Goal: Task Accomplishment & Management: Manage account settings

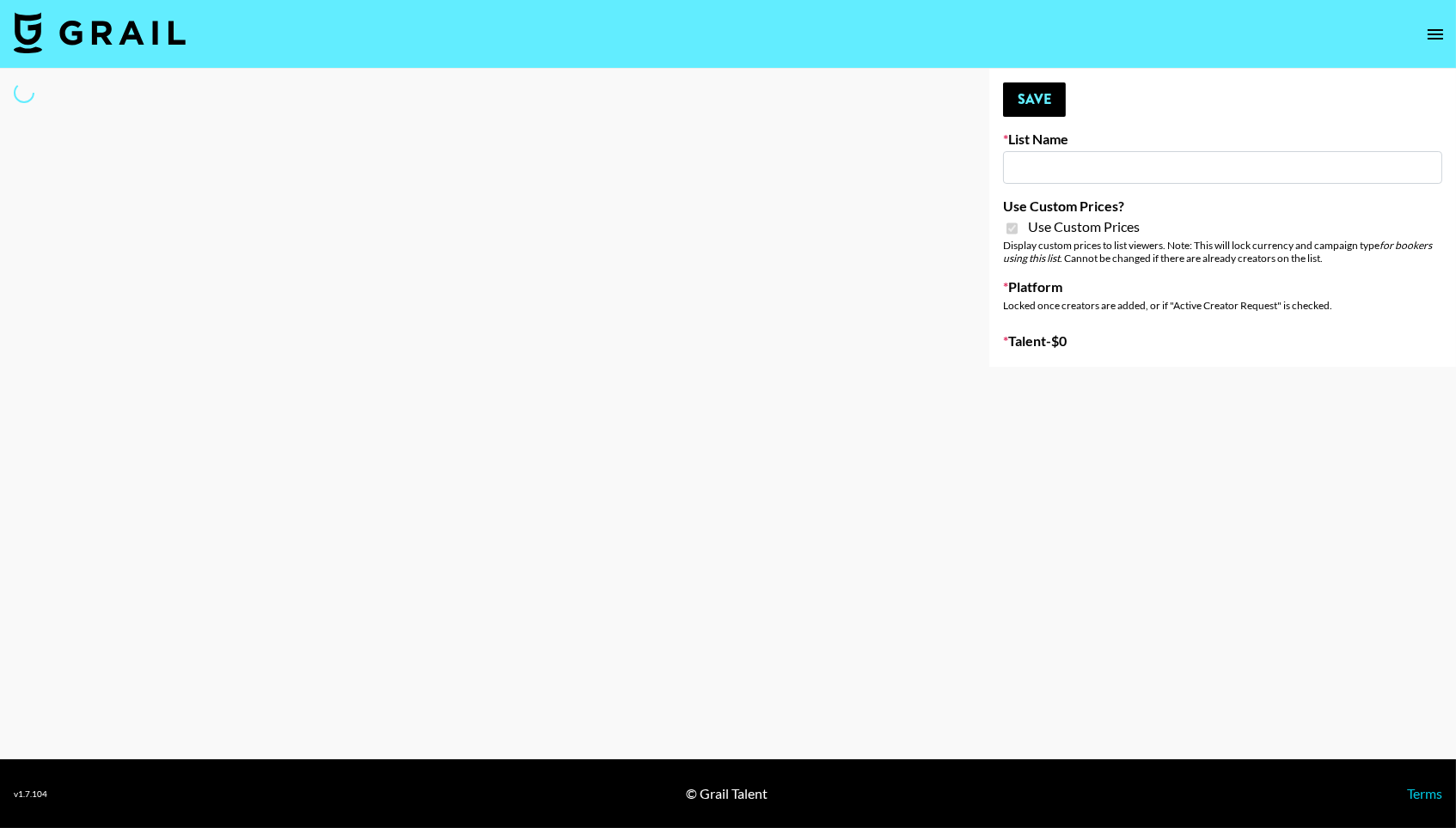
type input "Temu Q4"
checkbox input "true"
select select "Brand"
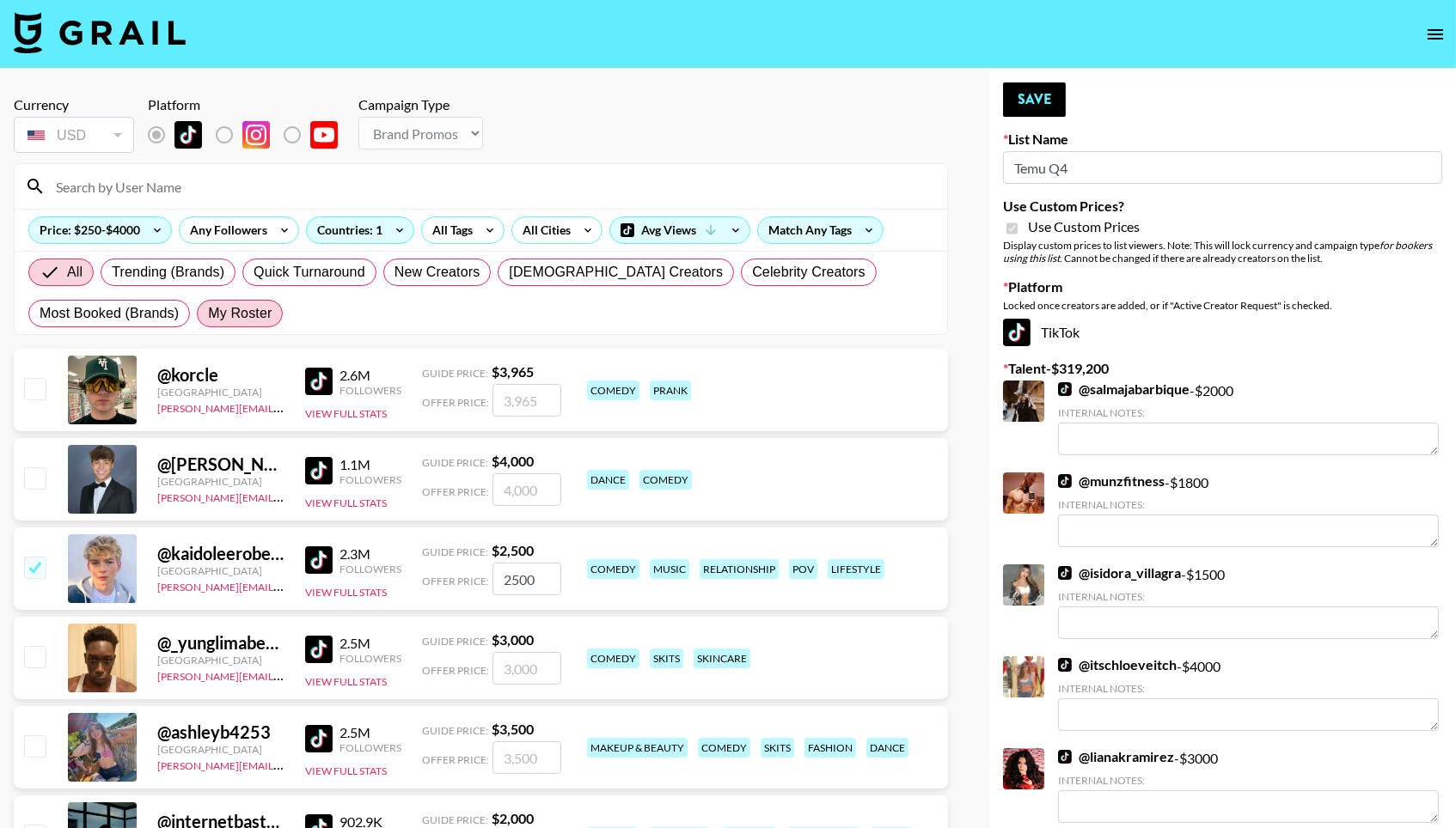
click at [277, 311] on label "My Roster" at bounding box center [239, 313] width 86 height 27
click at [208, 313] on input "My Roster" at bounding box center [208, 313] width 0 height 0
radio input "true"
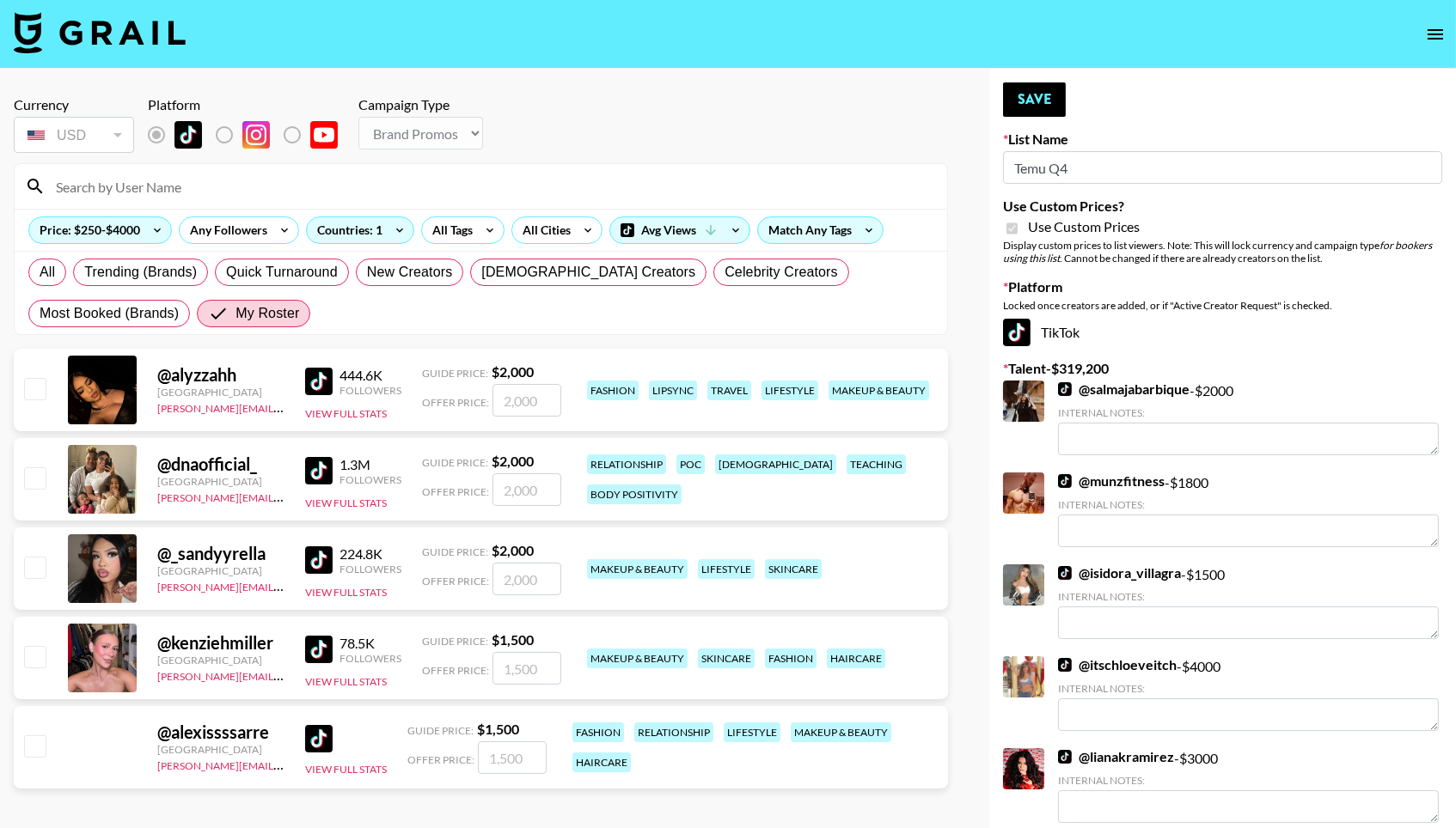
click at [36, 382] on input "checkbox" at bounding box center [34, 387] width 20 height 20
checkbox input "true"
type input "2000"
click at [26, 473] on input "checkbox" at bounding box center [34, 477] width 20 height 20
checkbox input "true"
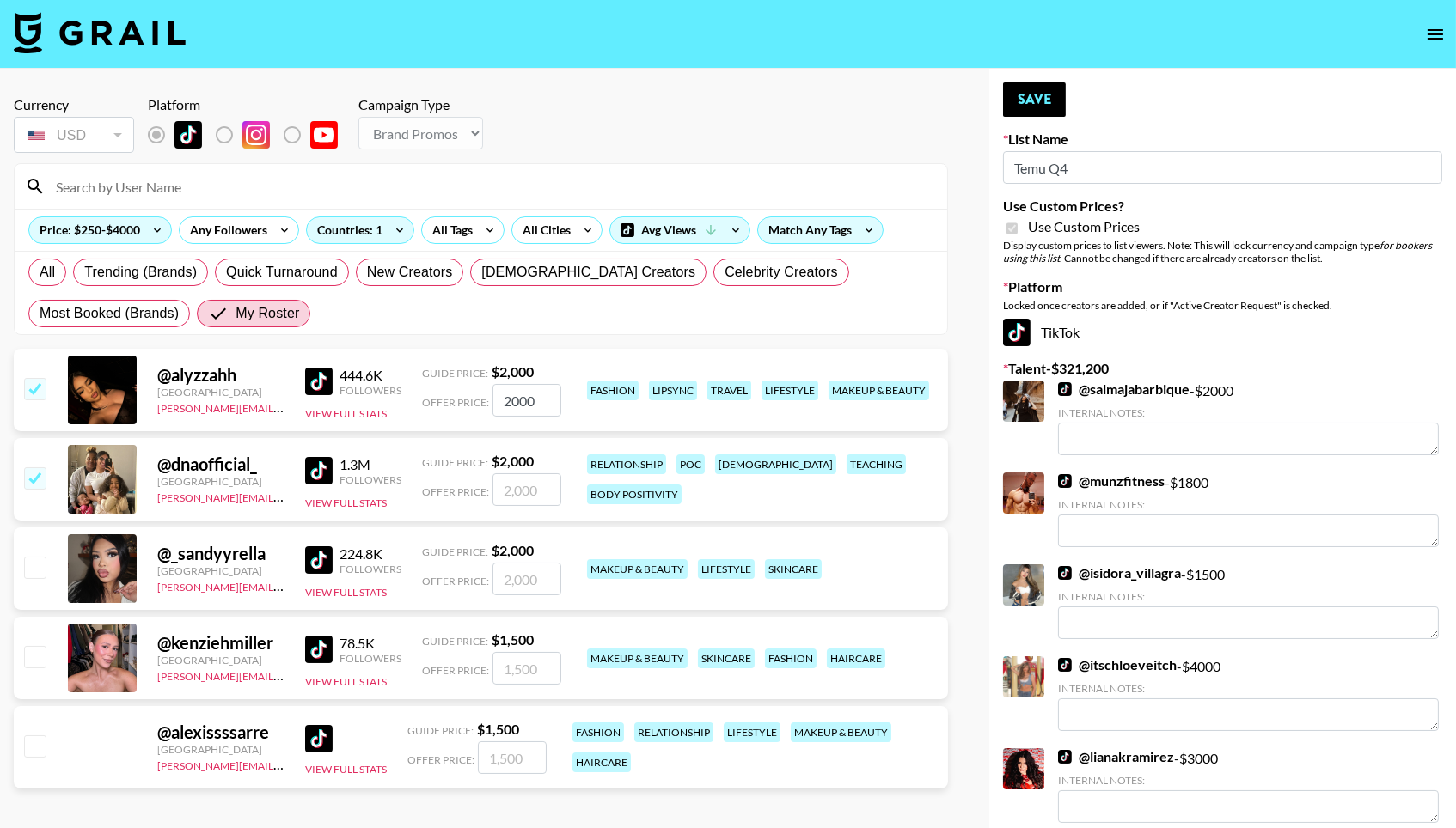
type input "2000"
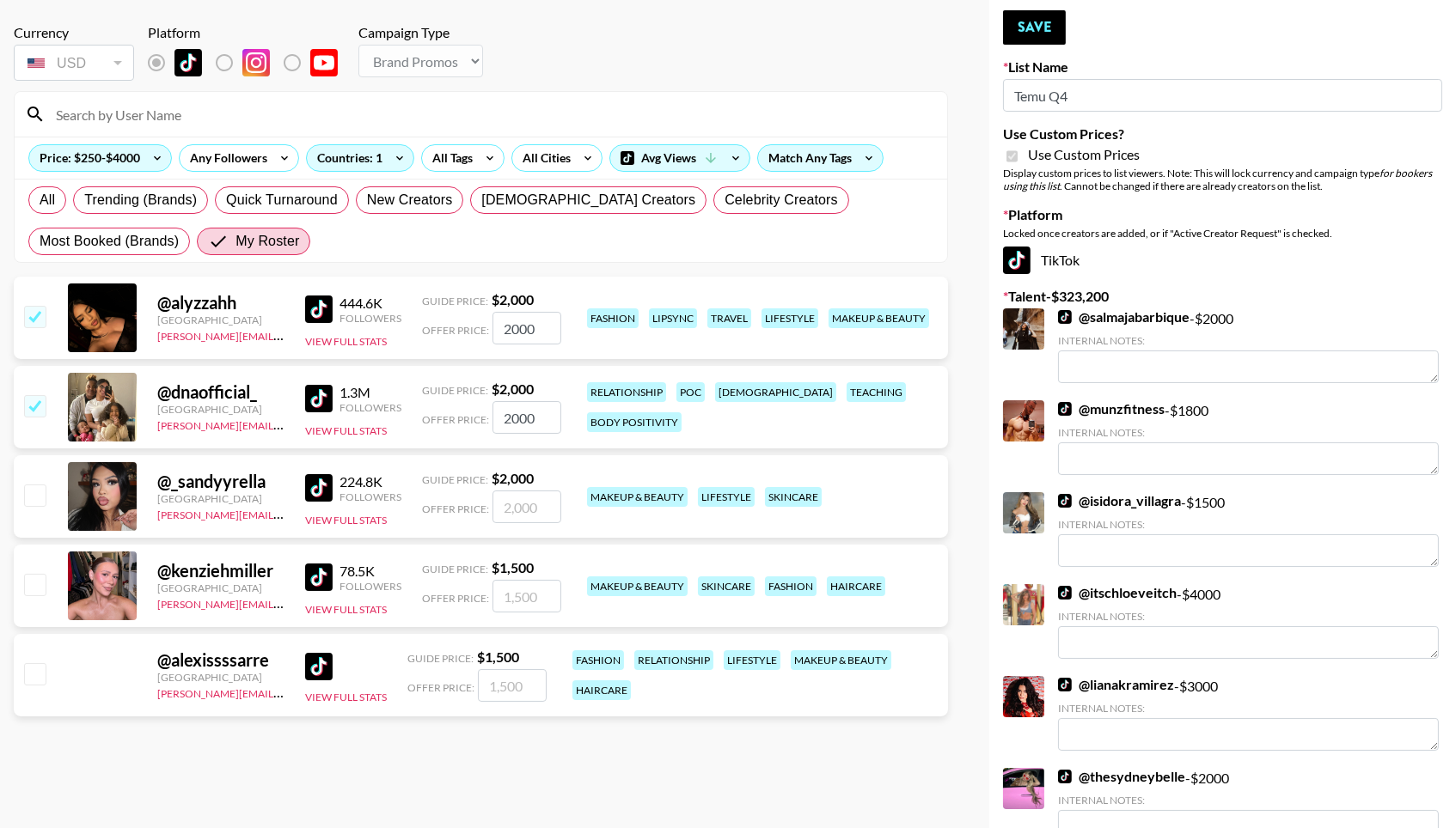
click at [37, 671] on input "checkbox" at bounding box center [34, 673] width 20 height 20
checkbox input "true"
click at [513, 688] on input "1500" at bounding box center [512, 686] width 69 height 33
drag, startPoint x: 535, startPoint y: 694, endPoint x: 470, endPoint y: 694, distance: 65.0
click at [470, 694] on div "Offer Price: 1500" at bounding box center [476, 686] width 139 height 33
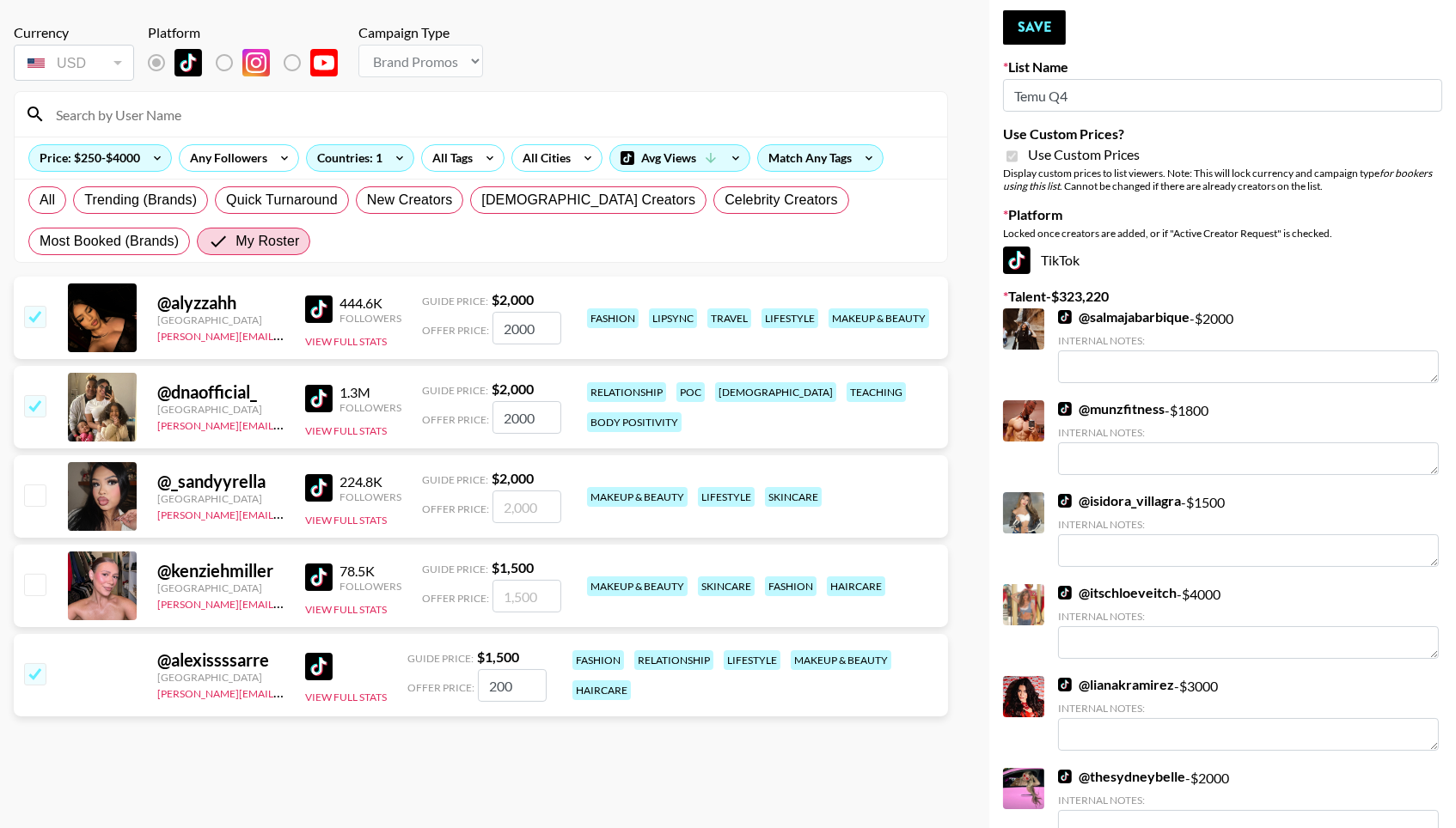
type input "2000"
click at [1039, 25] on button "Save" at bounding box center [1034, 27] width 62 height 34
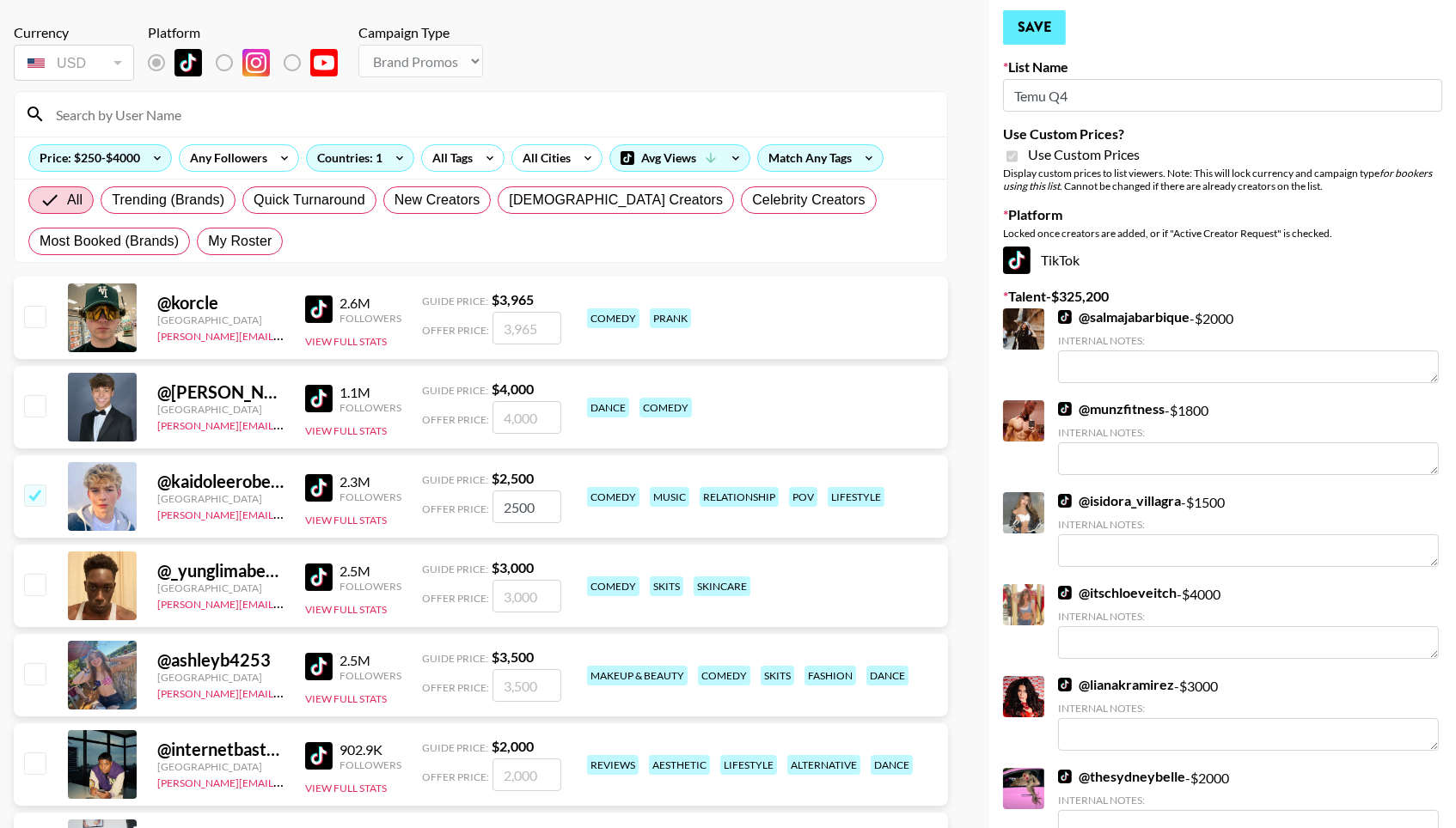
radio input "true"
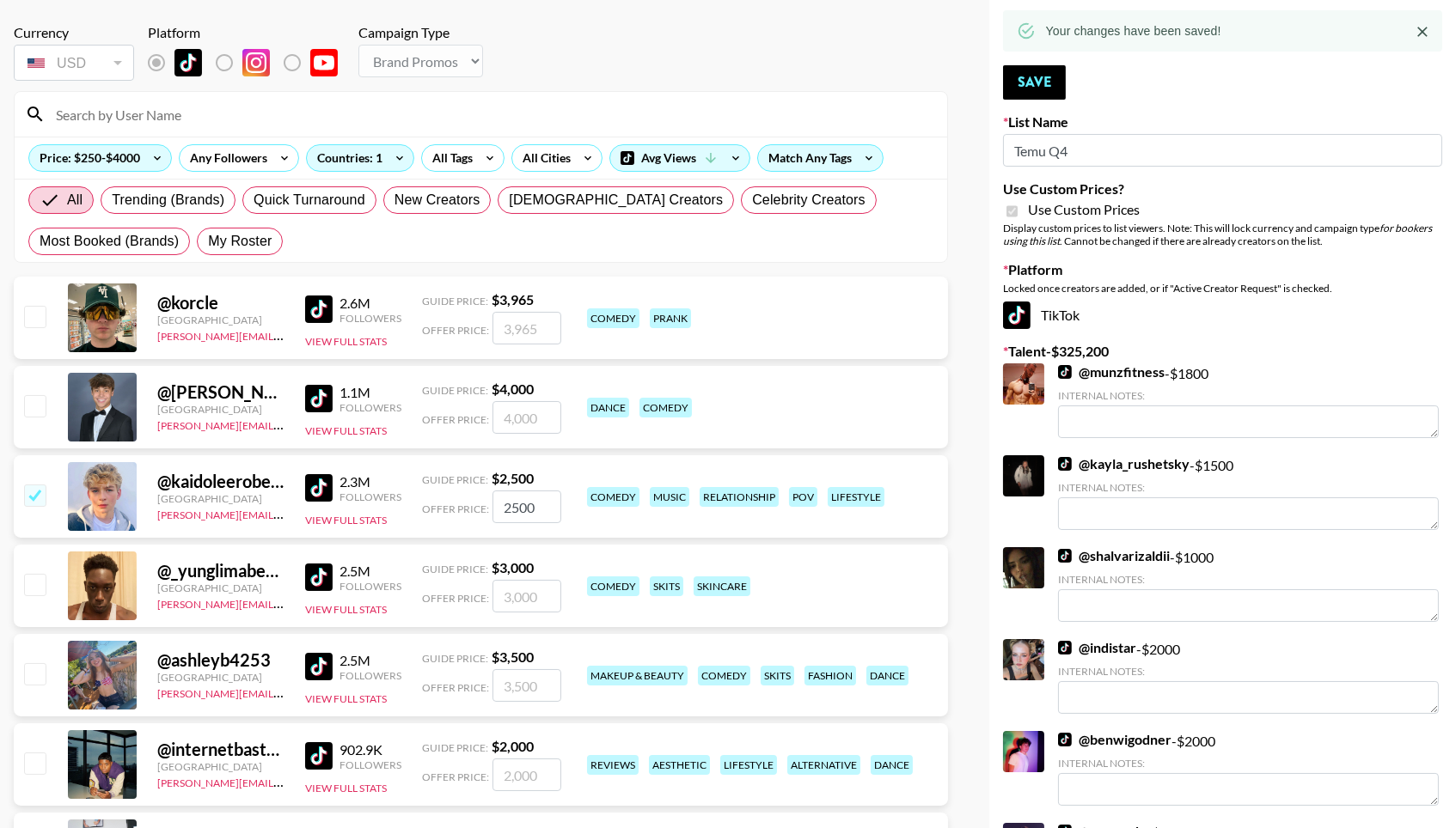
scroll to position [0, 0]
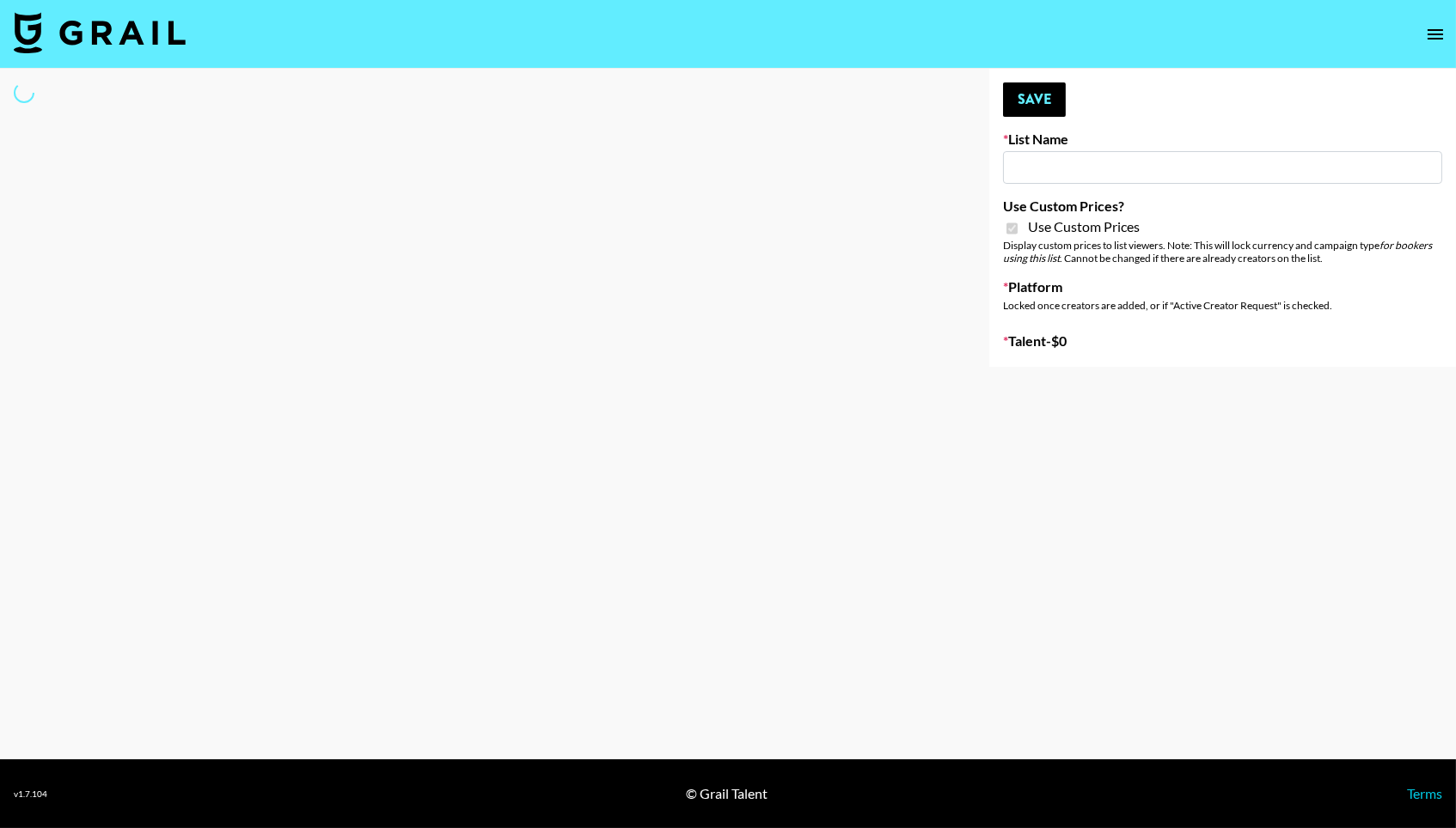
type input "Nourish"
checkbox input "true"
select select "Brand"
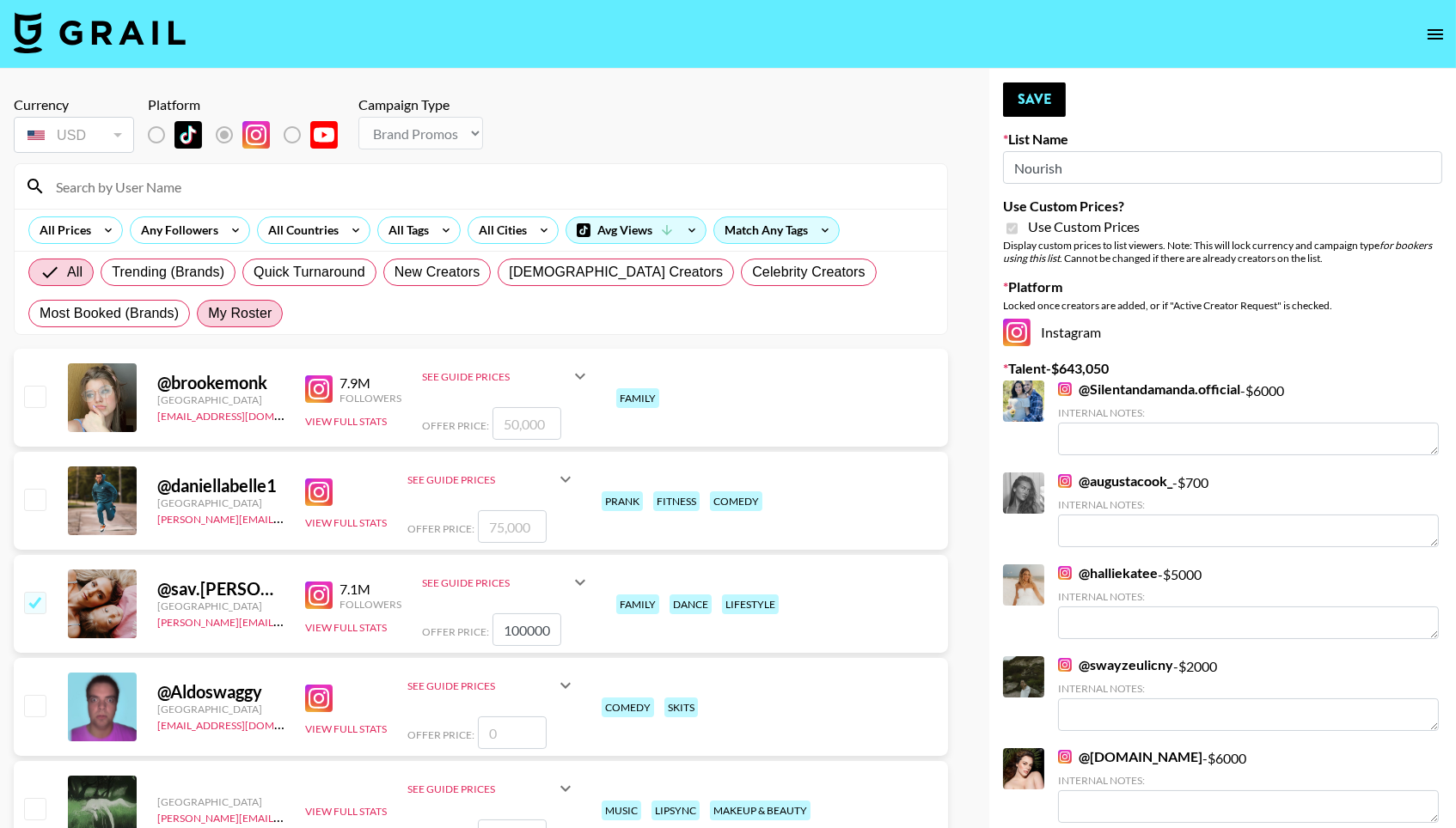
click at [253, 305] on label "My Roster" at bounding box center [239, 313] width 86 height 27
click at [208, 313] on input "My Roster" at bounding box center [208, 313] width 0 height 0
radio input "true"
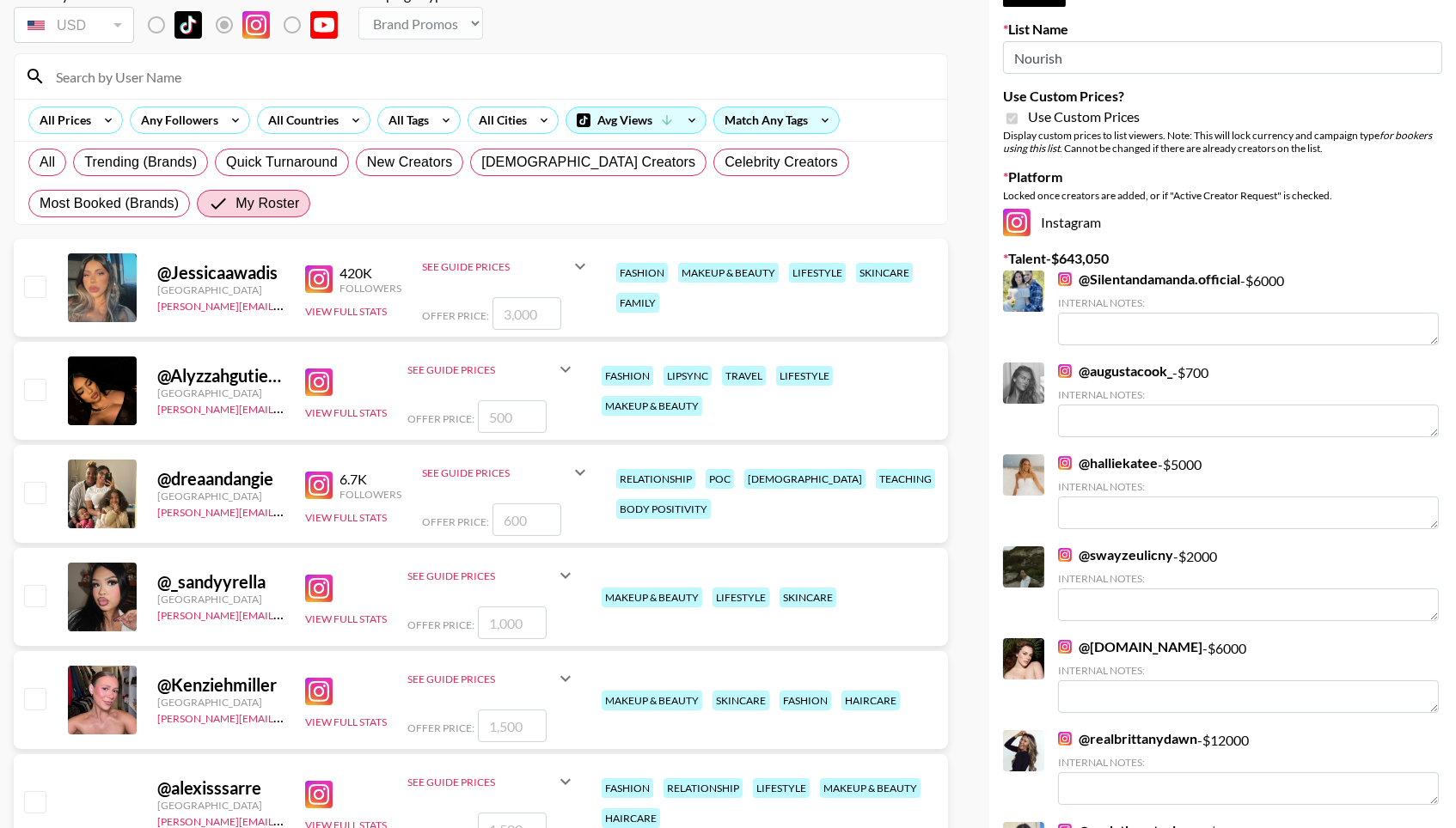
scroll to position [114, 0]
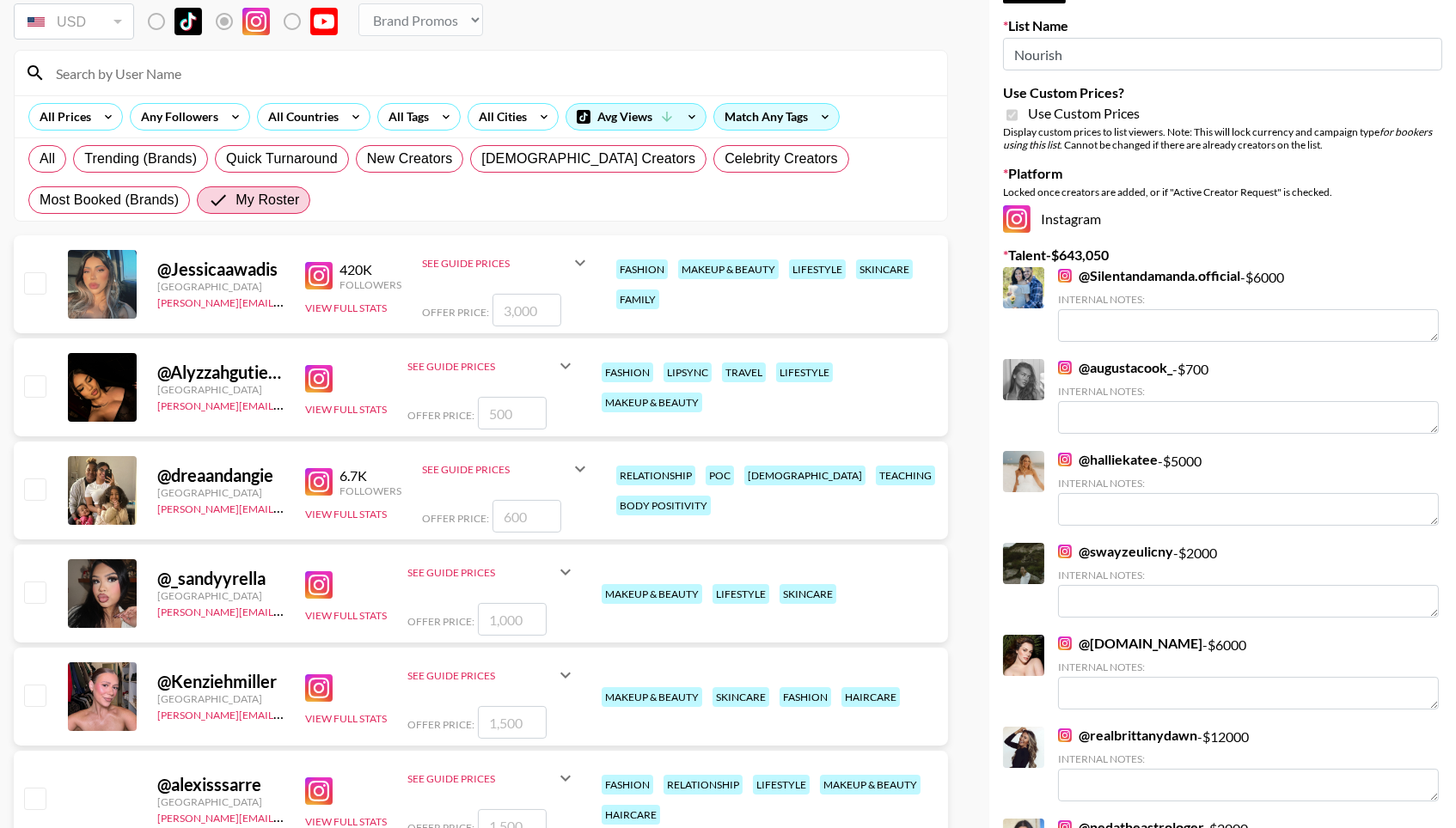
click at [529, 617] on input "number" at bounding box center [512, 620] width 69 height 33
checkbox input "true"
type input "2500"
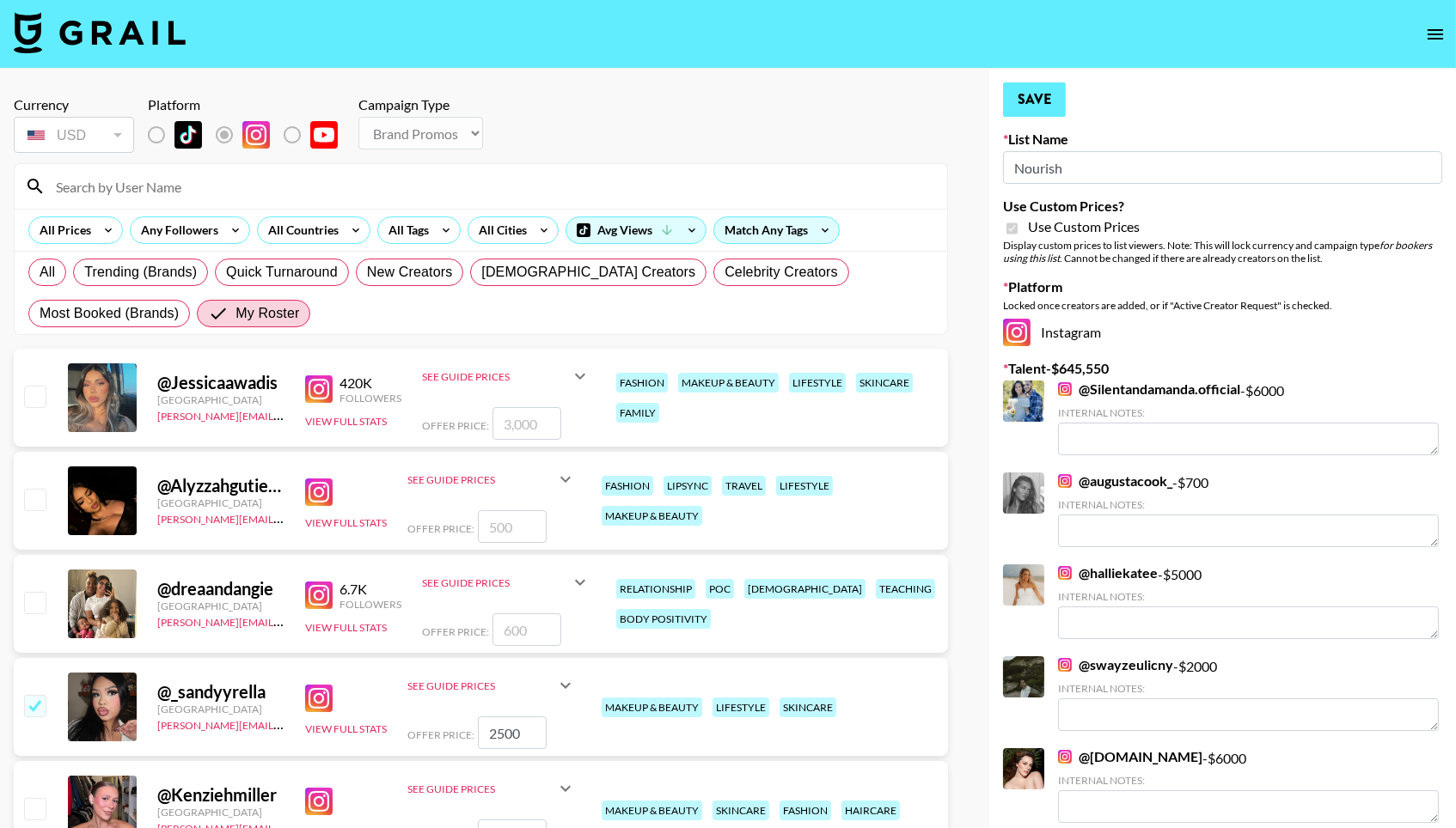
scroll to position [0, 0]
click at [40, 407] on input "checkbox" at bounding box center [34, 395] width 20 height 20
checkbox input "true"
type input "3000"
click at [48, 602] on div "@ dreaandangie [GEOGRAPHIC_DATA] [PERSON_NAME][EMAIL_ADDRESS][DOMAIN_NAME] 6.7K…" at bounding box center [481, 603] width 934 height 98
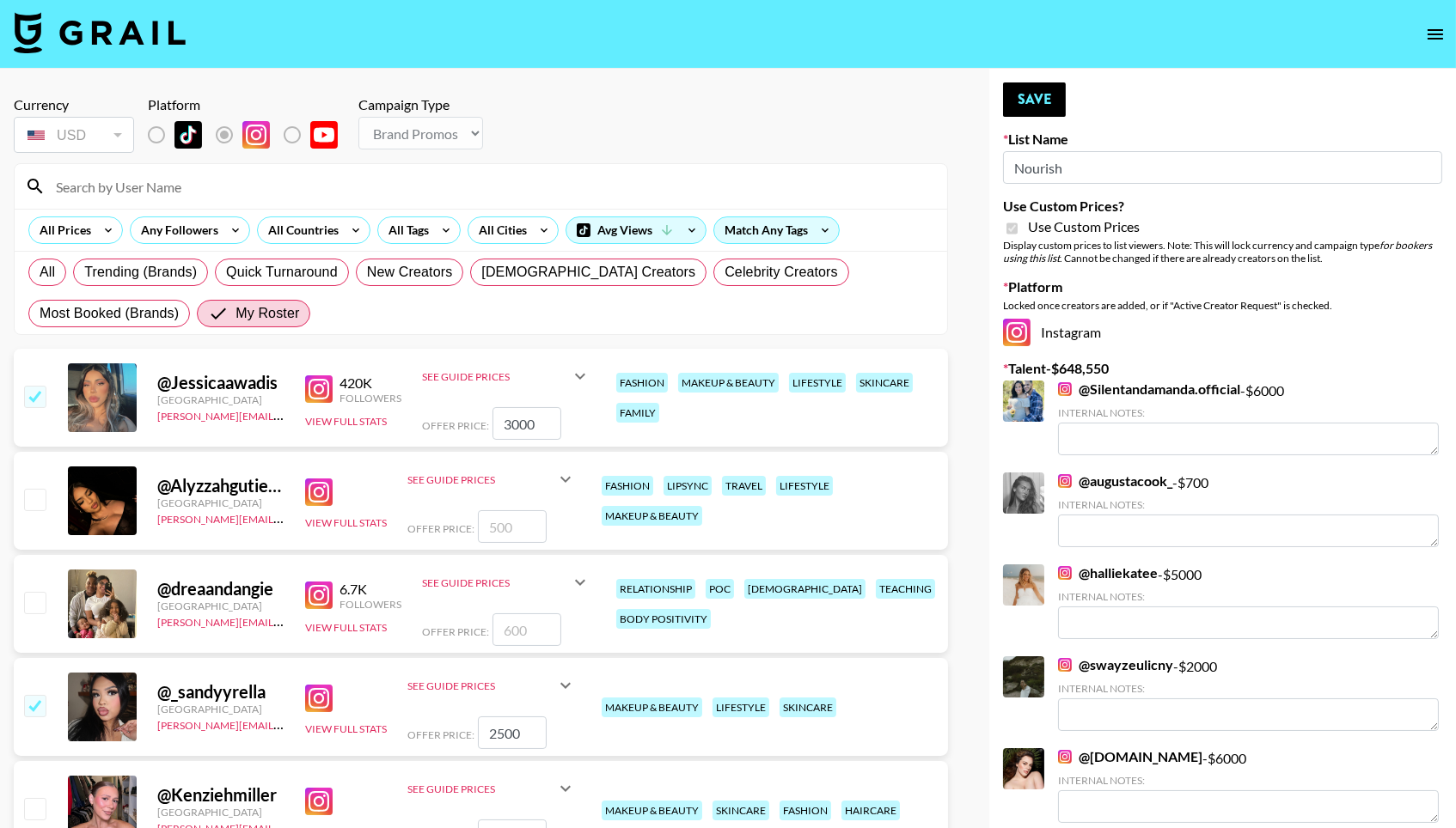
click at [539, 616] on input "number" at bounding box center [527, 630] width 69 height 33
checkbox input "true"
type input "1000"
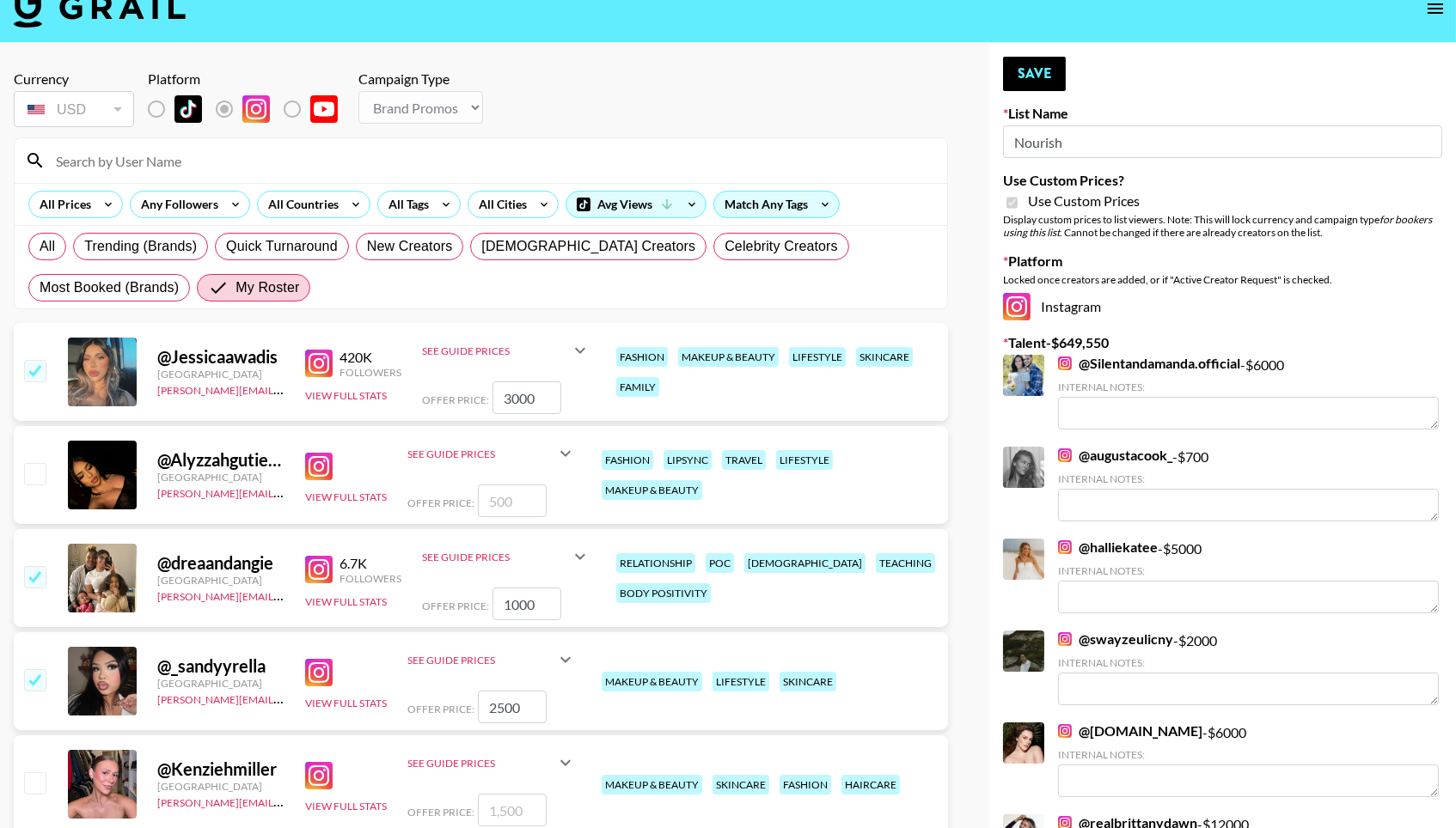
scroll to position [20, 0]
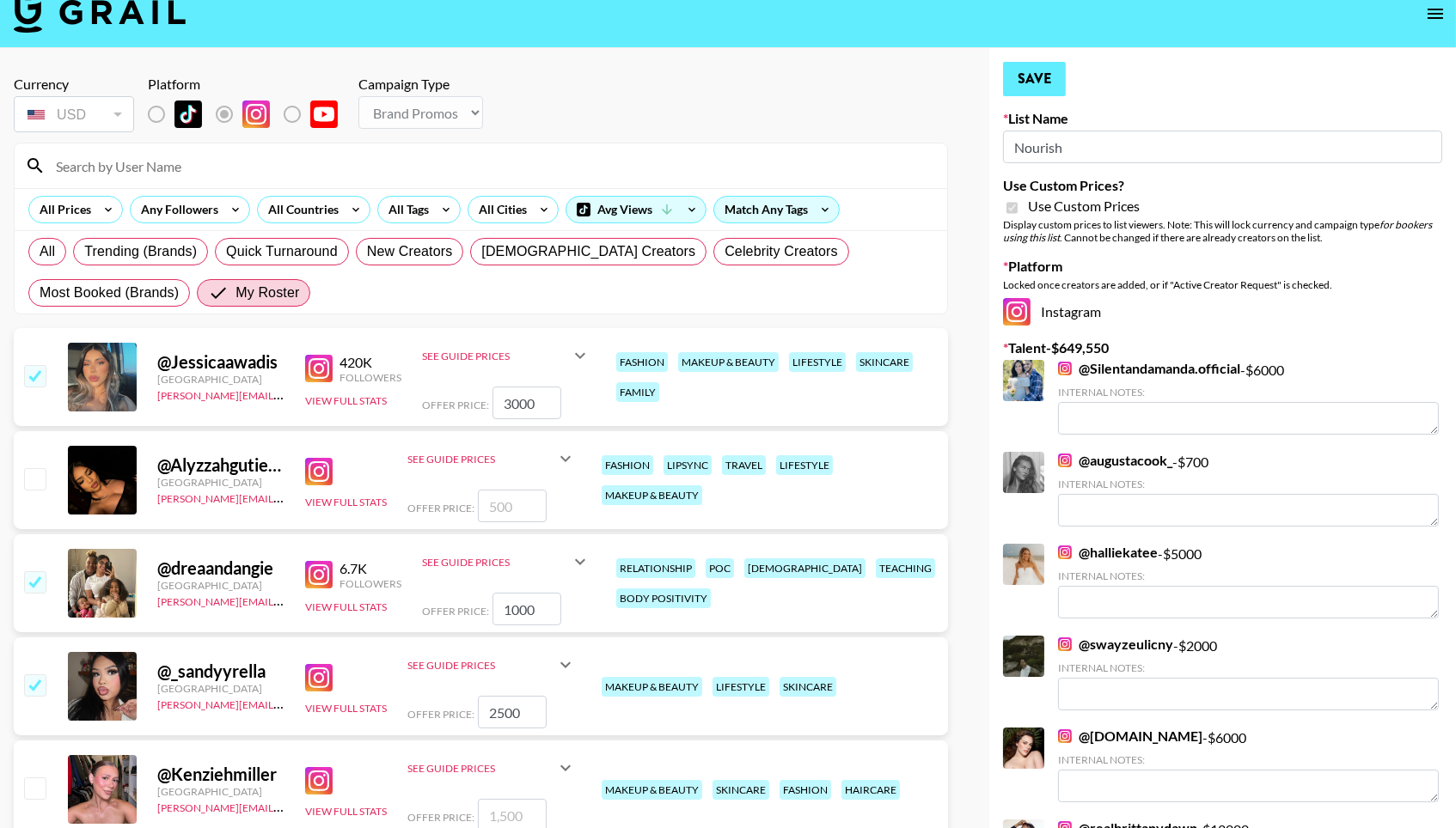
click at [1050, 72] on button "Save" at bounding box center [1034, 79] width 62 height 34
